Goal: Find specific page/section: Find specific page/section

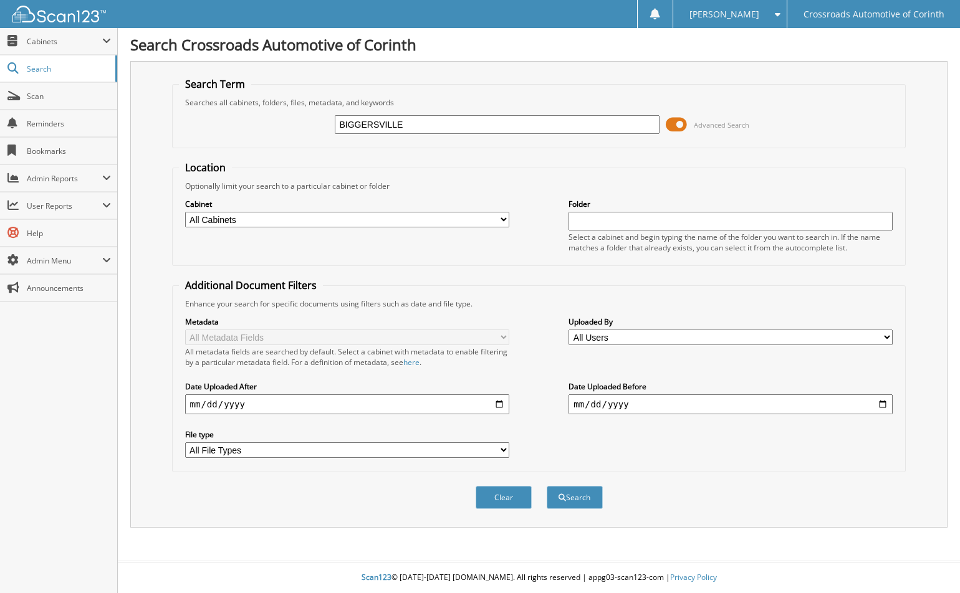
type input "BIGGERSVILLE"
click at [547, 486] on button "Search" at bounding box center [575, 497] width 56 height 23
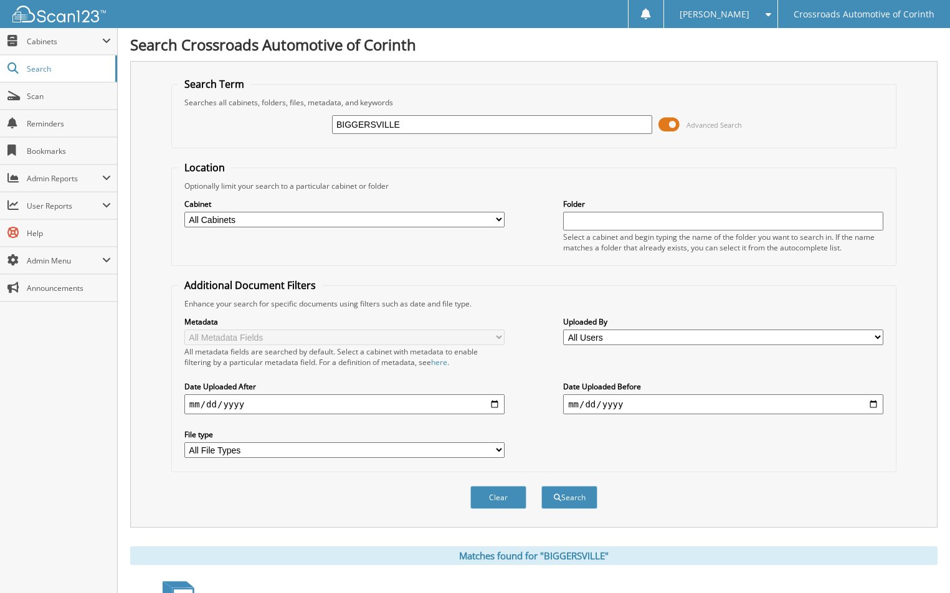
click at [309, 221] on select "All Cabinets ACCOUNTS PAYABLE ACCOUNTS RECEIVABLE ACTIVE EMPLOYEE FILES ADVERTI…" at bounding box center [344, 220] width 320 height 16
select select "2314"
click at [184, 212] on select "All Cabinets ACCOUNTS PAYABLE ACCOUNTS RECEIVABLE ACTIVE EMPLOYEE FILES ADVERTI…" at bounding box center [344, 220] width 320 height 16
click at [569, 500] on button "Search" at bounding box center [570, 497] width 56 height 23
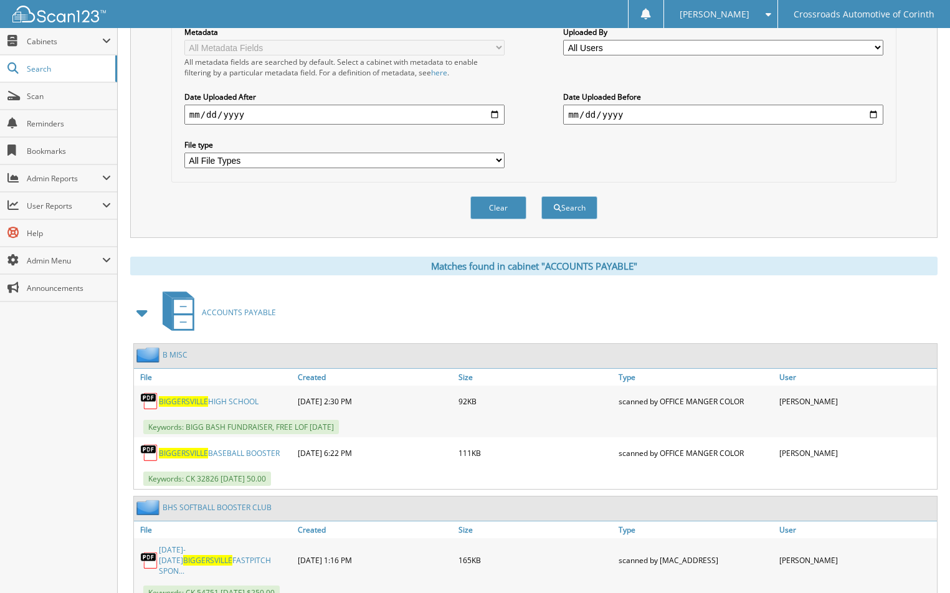
scroll to position [328, 0]
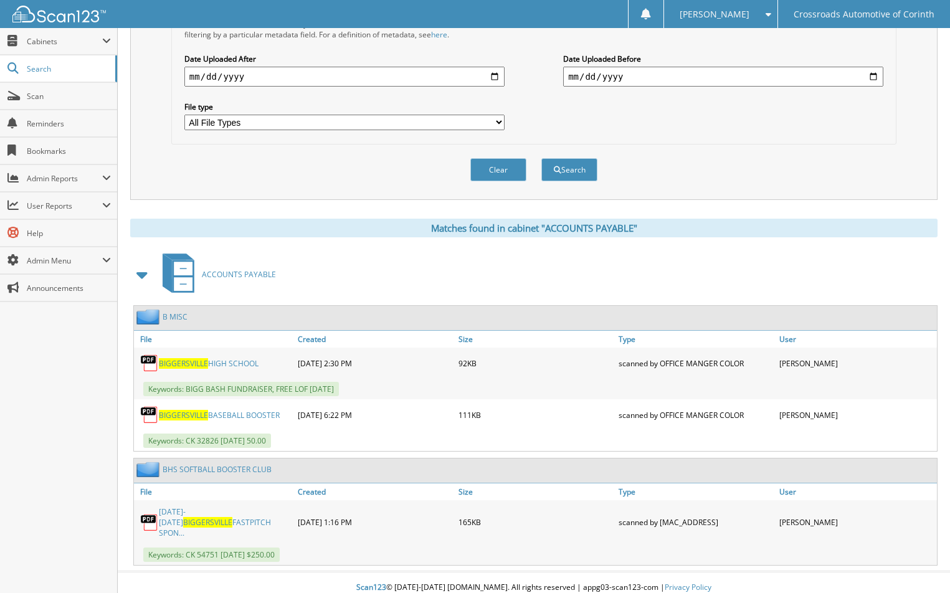
click at [232, 517] on span "BIGGERSVILLE" at bounding box center [207, 522] width 49 height 11
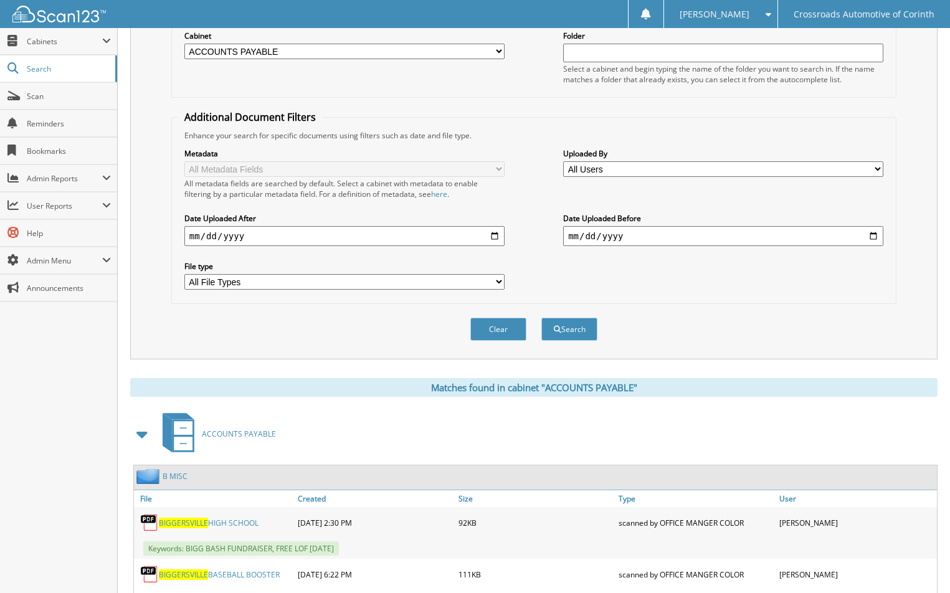
scroll to position [0, 0]
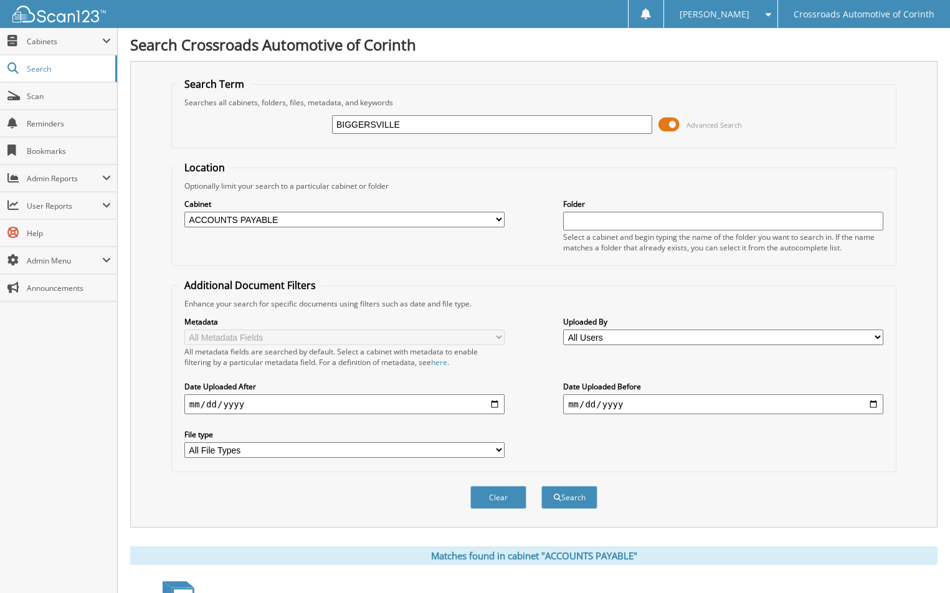
click at [314, 223] on select "All Cabinets ACCOUNTS PAYABLE ACCOUNTS RECEIVABLE ACTIVE EMPLOYEE FILES ADVERTI…" at bounding box center [344, 220] width 320 height 16
drag, startPoint x: 398, startPoint y: 125, endPoint x: 298, endPoint y: 129, distance: 99.8
click at [299, 129] on div "BIGGERSVILLE Advanced Search" at bounding box center [534, 125] width 712 height 34
type input "B"
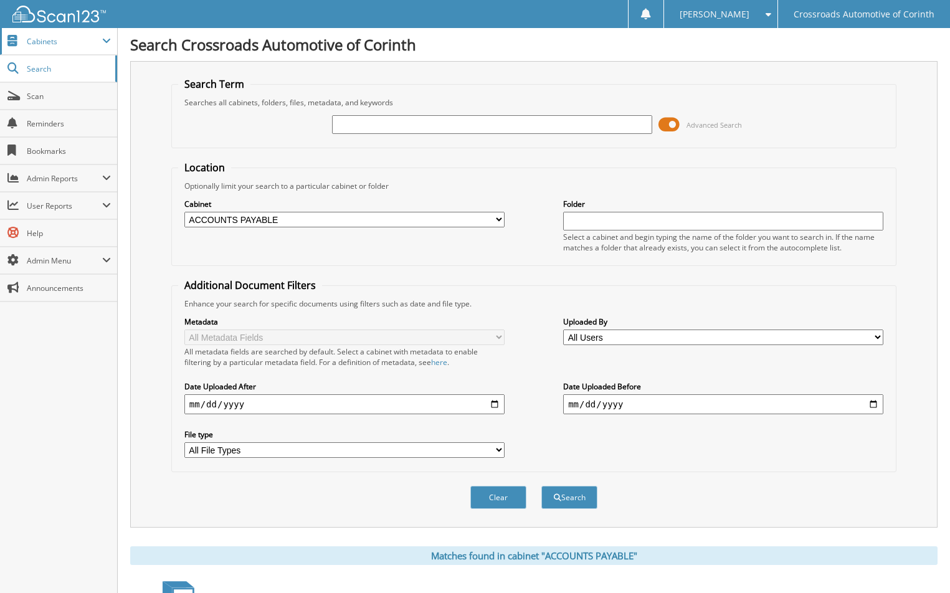
click at [52, 47] on span "Cabinets" at bounding box center [58, 41] width 117 height 27
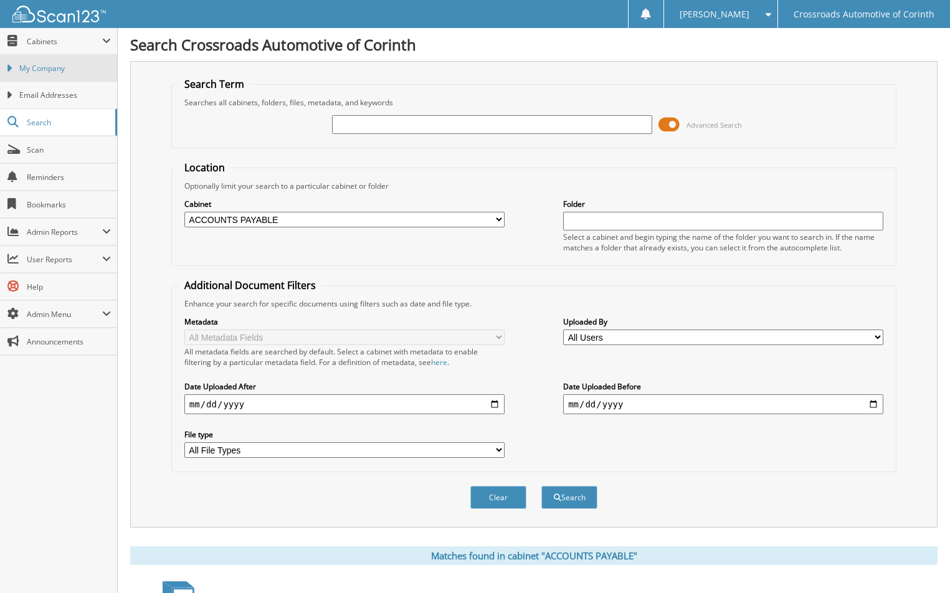
click at [60, 64] on span "My Company" at bounding box center [65, 68] width 92 height 11
